Goal: Task Accomplishment & Management: Use online tool/utility

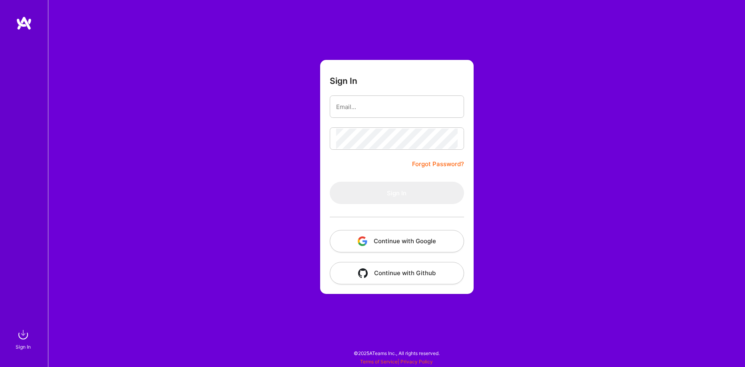
type input "[PERSON_NAME][EMAIL_ADDRESS][PERSON_NAME][DOMAIN_NAME]"
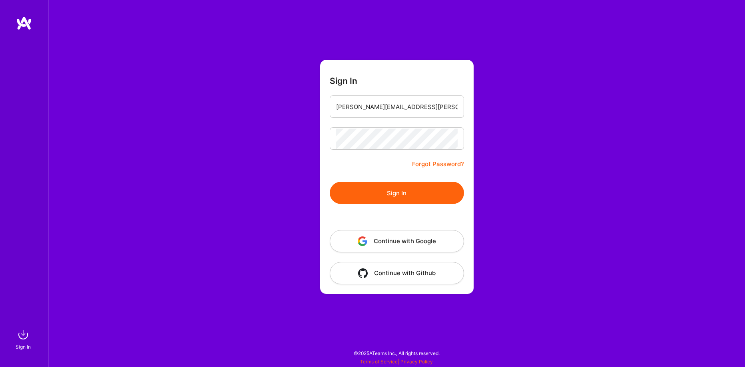
click at [411, 193] on button "Sign In" at bounding box center [397, 193] width 134 height 22
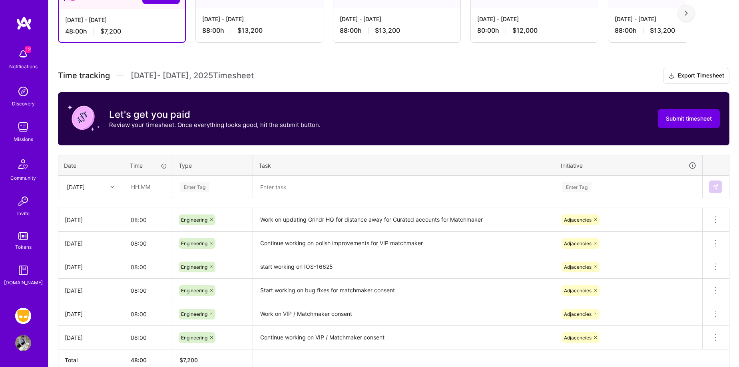
scroll to position [205, 0]
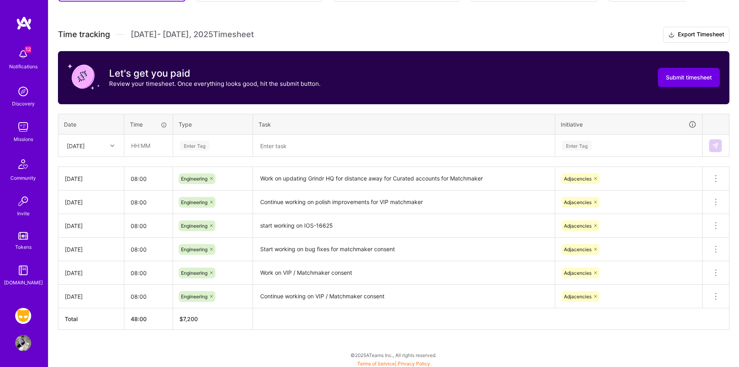
click at [99, 146] on div "[DATE]" at bounding box center [85, 145] width 44 height 13
click at [90, 254] on div "[DATE]" at bounding box center [91, 255] width 65 height 15
click at [111, 146] on icon at bounding box center [112, 146] width 4 height 4
click at [146, 143] on input "text" at bounding box center [149, 145] width 48 height 21
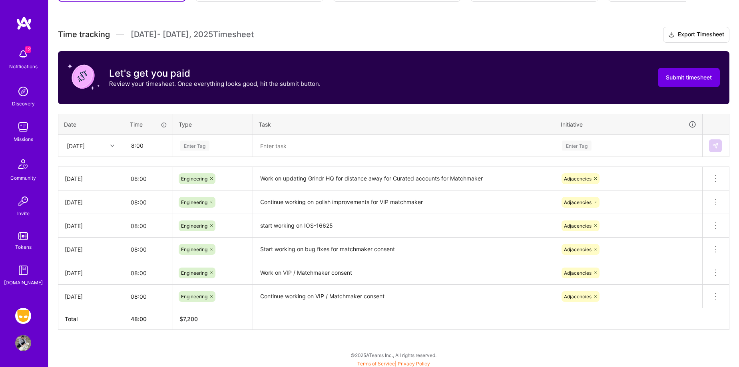
type input "08:00"
type input "eng"
click at [219, 178] on div "Engineering" at bounding box center [212, 172] width 79 height 19
click at [306, 139] on textarea at bounding box center [404, 145] width 300 height 21
click at [99, 147] on div "[DATE]" at bounding box center [85, 145] width 44 height 13
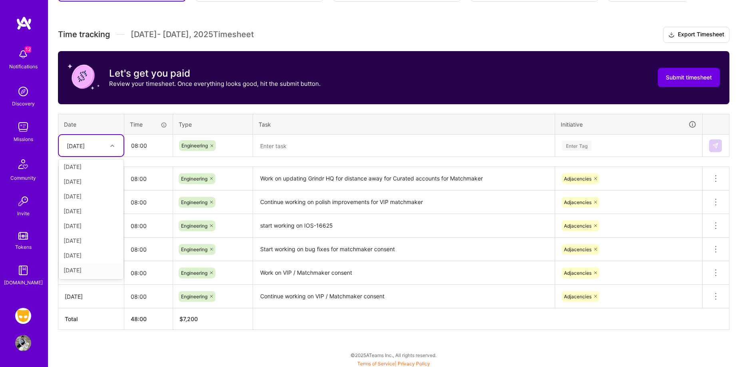
click at [83, 268] on div "[DATE]" at bounding box center [91, 270] width 65 height 15
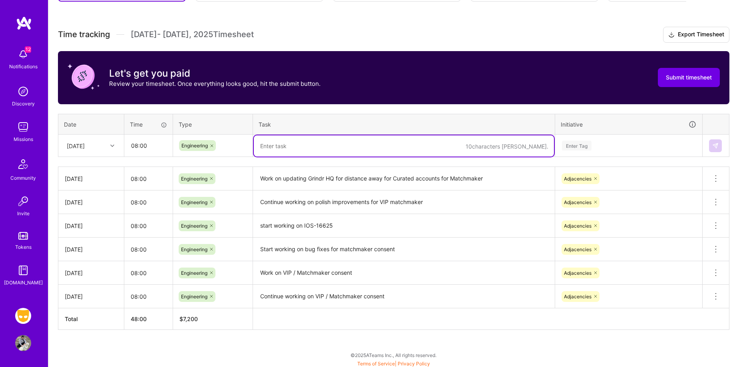
click at [291, 149] on textarea at bounding box center [404, 145] width 300 height 21
type textarea "Work on adding support for curated accounts with the consent screen"
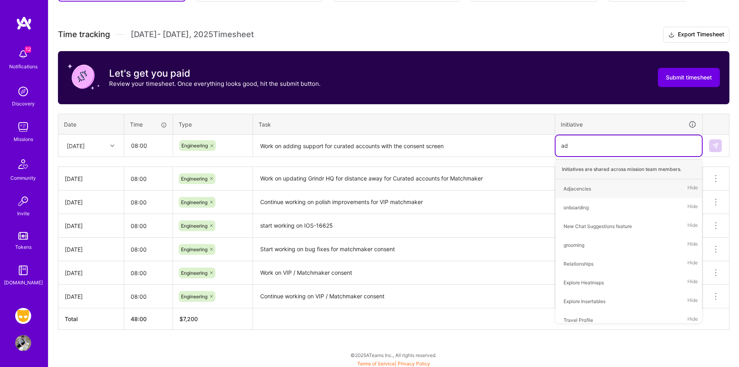
type input "adj"
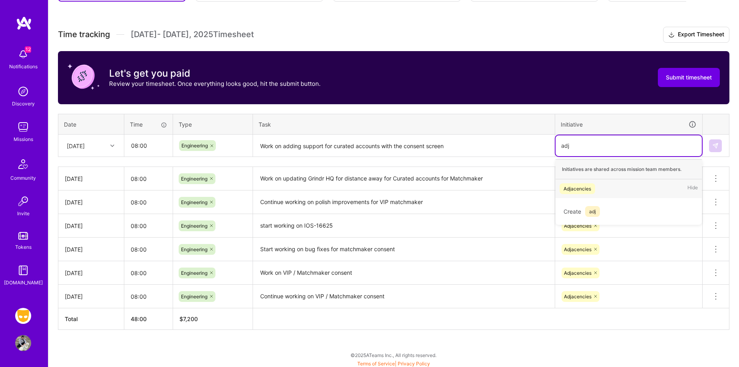
click at [603, 187] on div "Adjacencies Hide" at bounding box center [628, 188] width 146 height 19
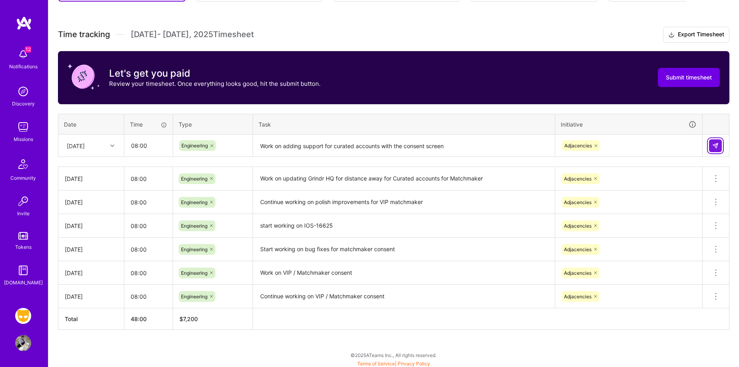
click at [718, 146] on img at bounding box center [715, 146] width 6 height 6
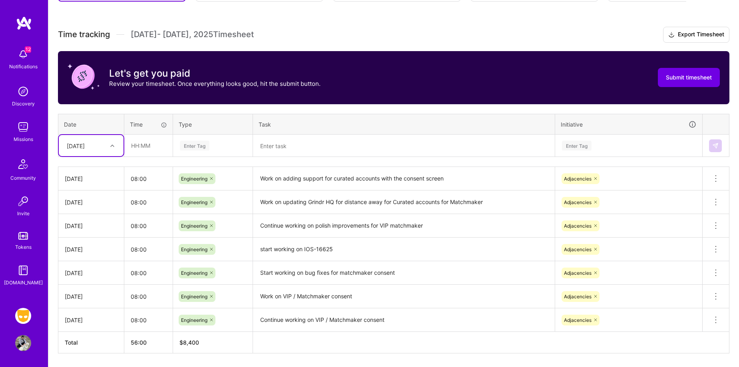
click at [107, 144] on div at bounding box center [113, 146] width 12 height 10
click at [97, 269] on div "[DATE]" at bounding box center [91, 270] width 65 height 15
click at [151, 147] on input "text" at bounding box center [149, 145] width 48 height 21
type input "08:00"
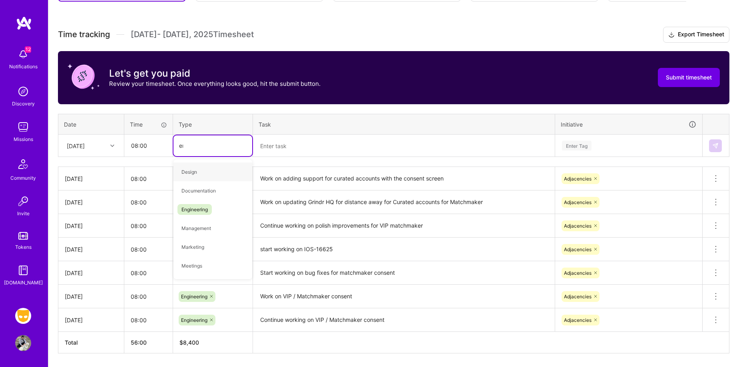
type input "eng"
click at [201, 170] on span "Engineering" at bounding box center [194, 172] width 34 height 11
click at [298, 149] on textarea at bounding box center [404, 145] width 300 height 21
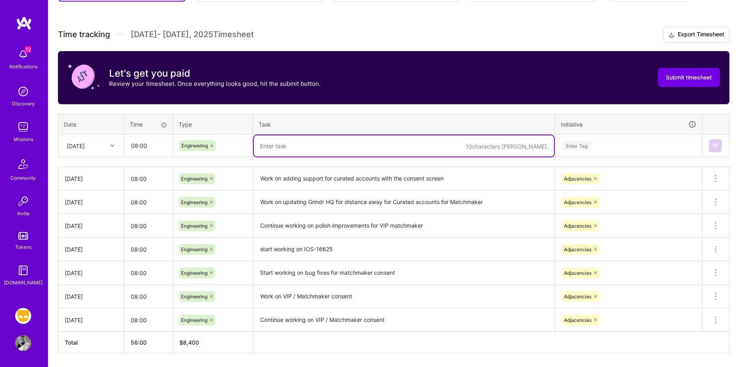
type textarea "W"
type textarea "Start adding currated accounts with a modal to the consent screen"
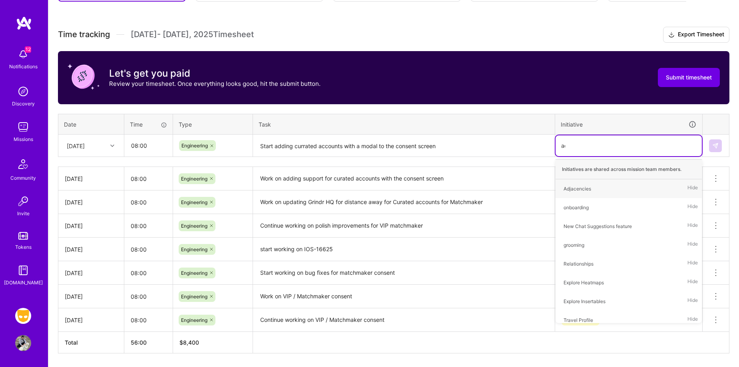
type input "adja"
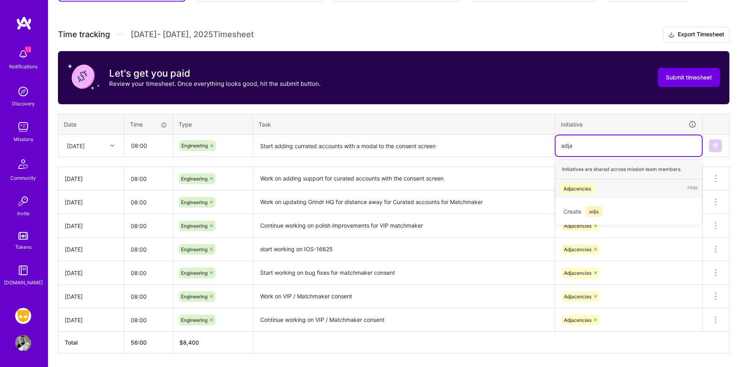
click at [598, 196] on div "Adjacencies Hide" at bounding box center [628, 188] width 146 height 19
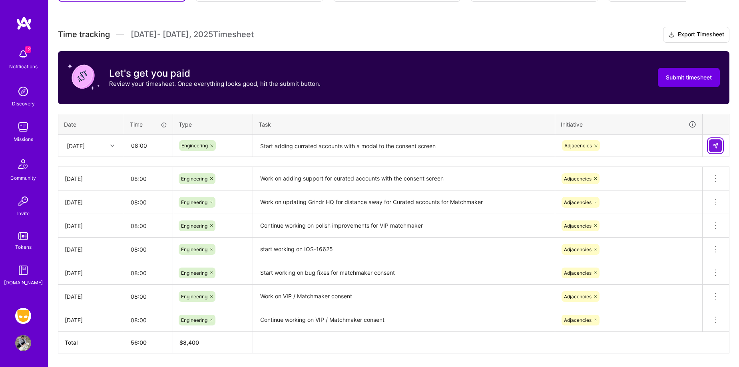
click at [713, 144] on img at bounding box center [715, 146] width 6 height 6
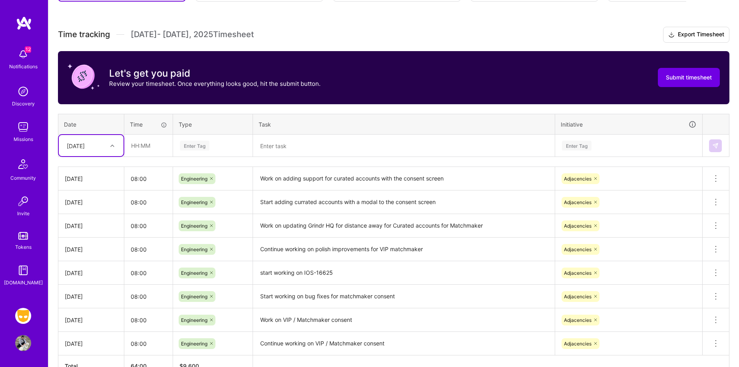
click at [100, 147] on div "[DATE]" at bounding box center [85, 145] width 44 height 13
click at [100, 252] on div "[DATE]" at bounding box center [91, 255] width 65 height 15
click at [141, 153] on input "text" at bounding box center [149, 145] width 48 height 21
type input "08:00"
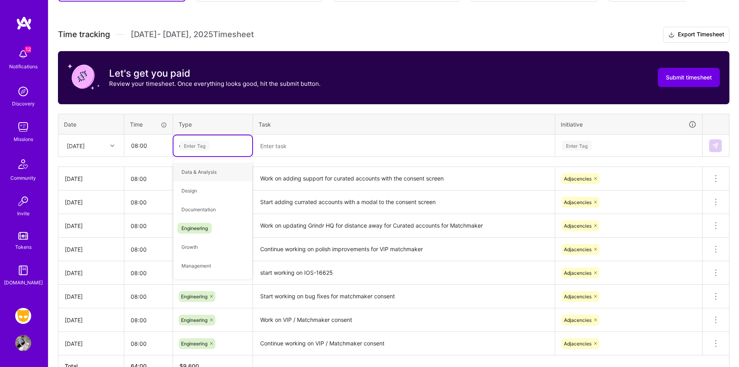
type input "eng"
click at [214, 168] on div "Engineering" at bounding box center [212, 172] width 79 height 19
click at [300, 151] on textarea at bounding box center [404, 145] width 300 height 21
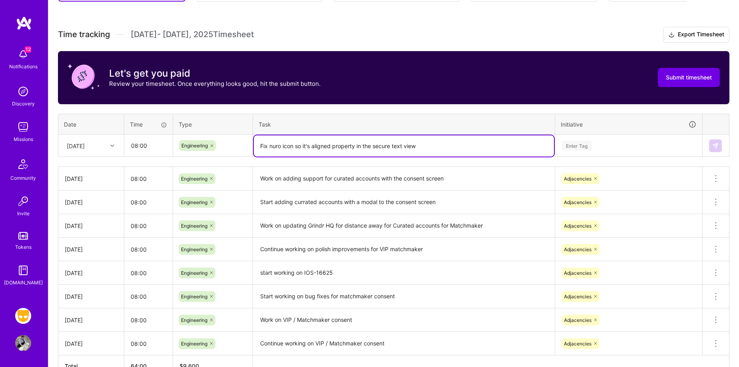
type textarea "Fix nuro icon so it's aligned property in the secure text view"
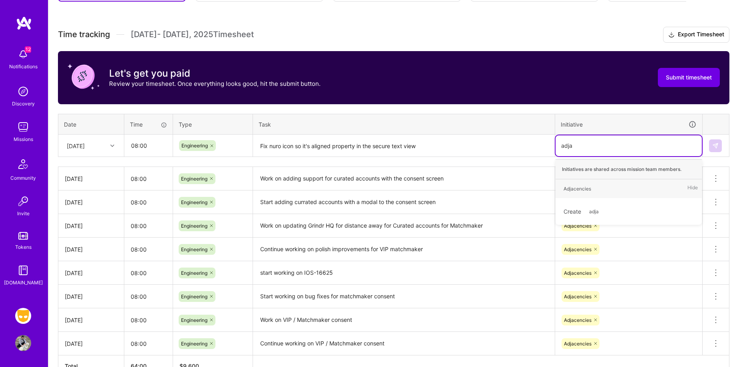
type input "adjac"
click at [601, 185] on div "Adjacencies Hide" at bounding box center [628, 188] width 146 height 19
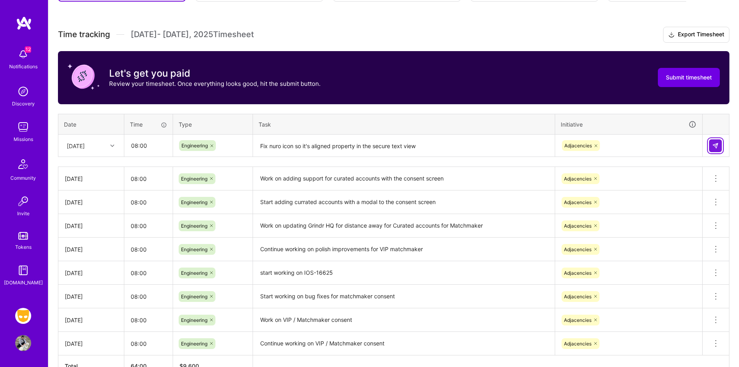
click at [717, 144] on img at bounding box center [715, 146] width 6 height 6
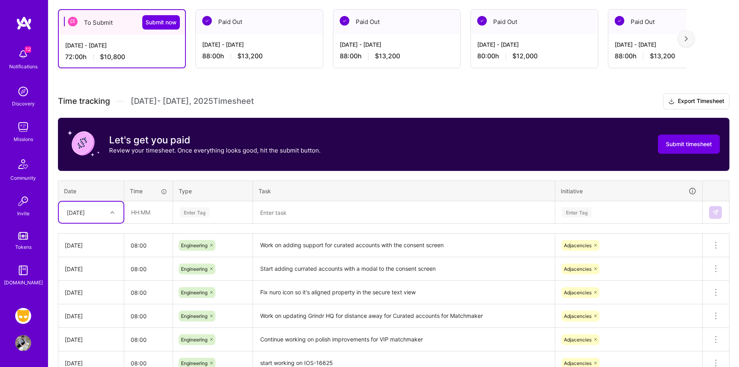
scroll to position [277, 0]
